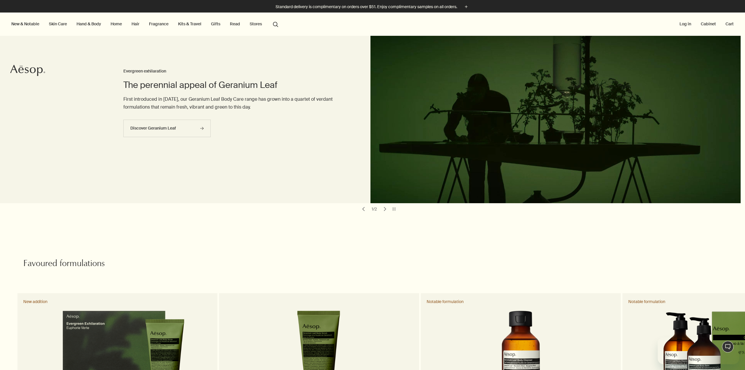
click at [135, 24] on link "Hair" at bounding box center [135, 24] width 10 height 8
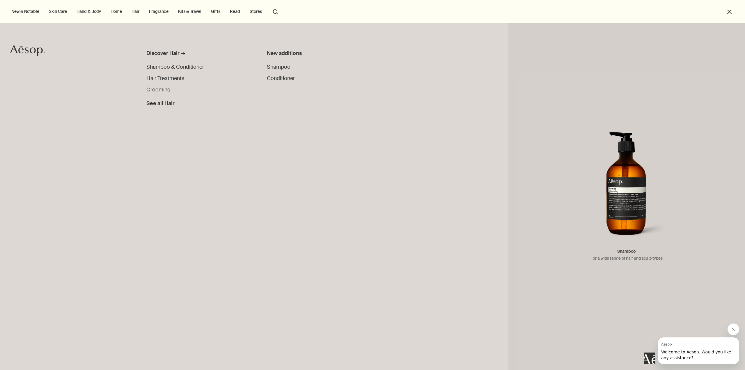
click at [284, 65] on span "Shampoo" at bounding box center [279, 66] width 24 height 7
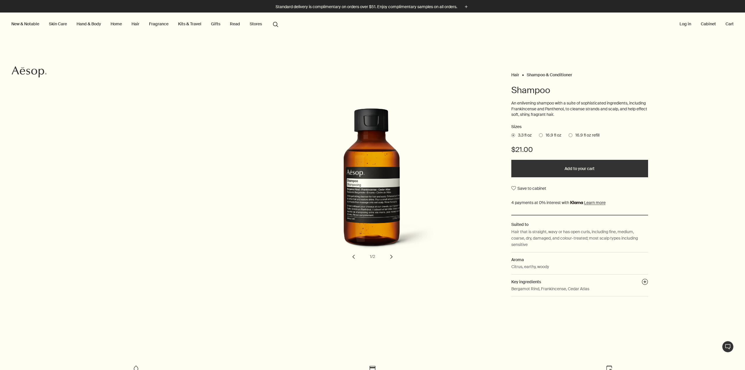
click at [550, 136] on span "16.9 fl oz" at bounding box center [552, 135] width 19 height 6
click at [539, 136] on input "16.9 fl oz" at bounding box center [539, 134] width 0 height 4
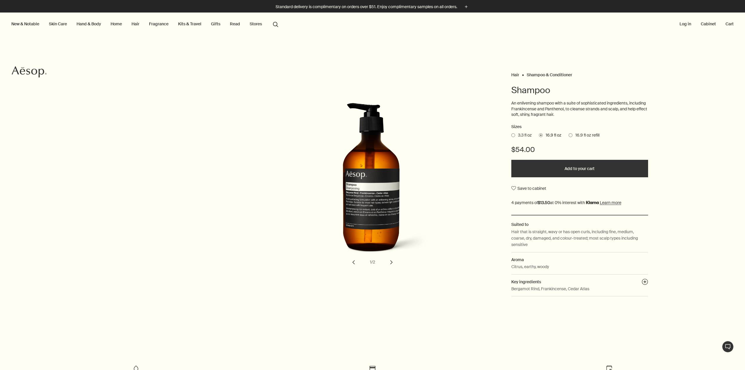
click at [575, 136] on span "16.9 fl oz refill" at bounding box center [585, 135] width 27 height 6
click at [569, 136] on input "16.9 fl oz refill" at bounding box center [569, 134] width 0 height 4
click at [555, 136] on span "16.9 fl oz" at bounding box center [552, 135] width 19 height 6
click at [539, 136] on input "16.9 fl oz" at bounding box center [539, 134] width 0 height 4
click at [577, 136] on span "16.9 fl oz refill" at bounding box center [585, 135] width 27 height 6
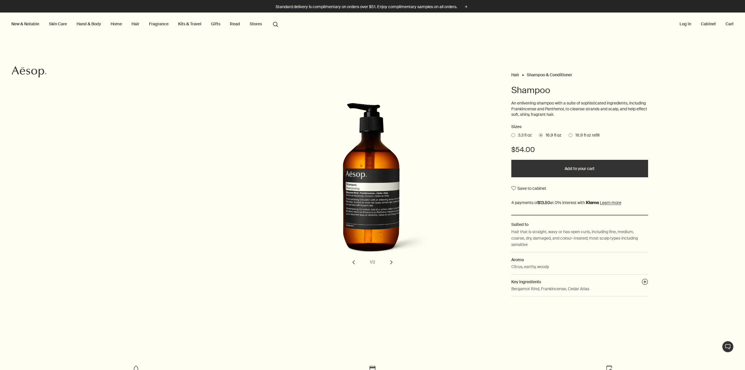
click at [569, 136] on input "16.9 fl oz refill" at bounding box center [569, 134] width 0 height 4
click at [552, 135] on span "16.9 fl oz" at bounding box center [552, 135] width 19 height 6
click at [539, 135] on input "16.9 fl oz" at bounding box center [539, 134] width 0 height 4
